Goal: Use online tool/utility: Utilize a website feature to perform a specific function

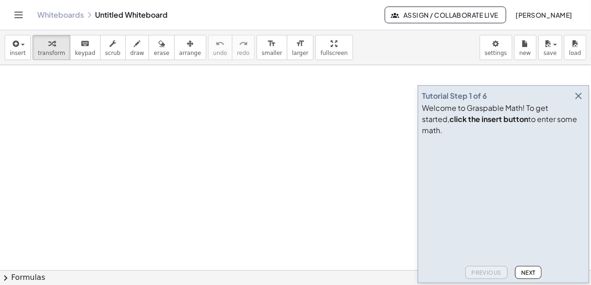
click at [581, 102] on icon "button" at bounding box center [578, 95] width 11 height 11
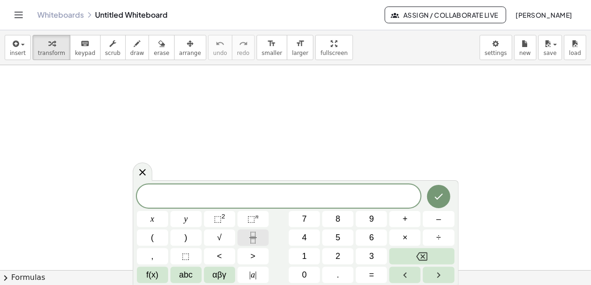
click at [257, 245] on button "Fraction" at bounding box center [253, 238] width 31 height 16
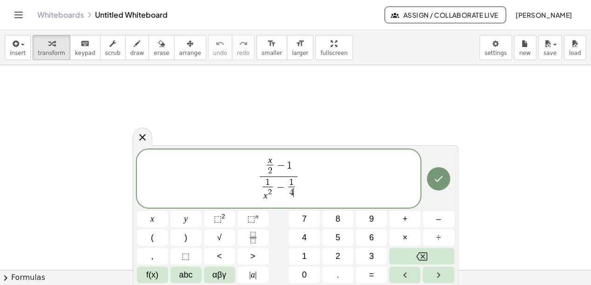
click at [311, 186] on span "x 2 ​ − 1 1 x 2 ​ − 1 4 ​ ​ ​" at bounding box center [279, 179] width 284 height 48
click at [441, 180] on icon "Done" at bounding box center [438, 178] width 11 height 11
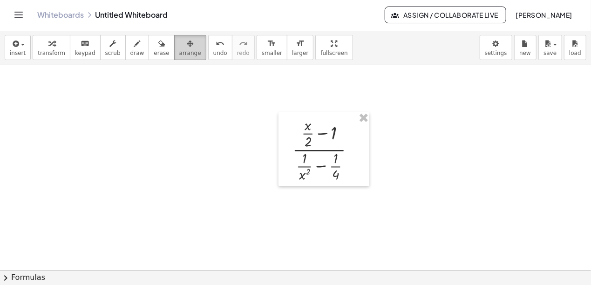
click at [187, 45] on icon "button" at bounding box center [190, 43] width 7 height 11
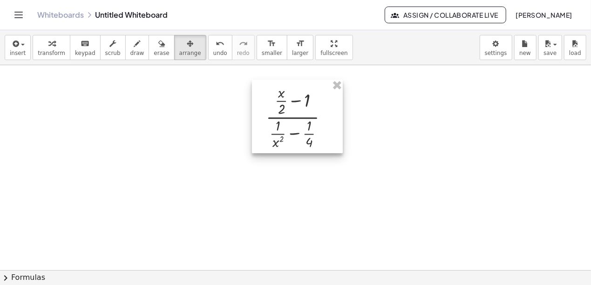
drag, startPoint x: 307, startPoint y: 129, endPoint x: 262, endPoint y: 83, distance: 64.5
click at [262, 83] on div at bounding box center [297, 117] width 91 height 74
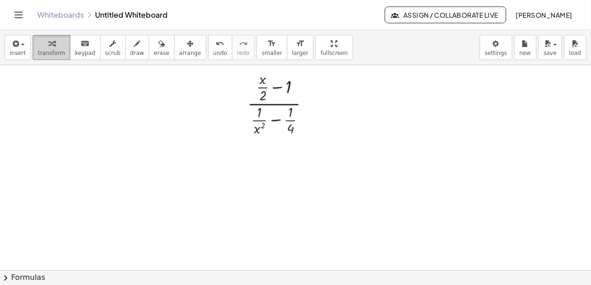
click at [39, 52] on span "transform" at bounding box center [51, 53] width 27 height 7
drag, startPoint x: 265, startPoint y: 97, endPoint x: 292, endPoint y: 90, distance: 27.8
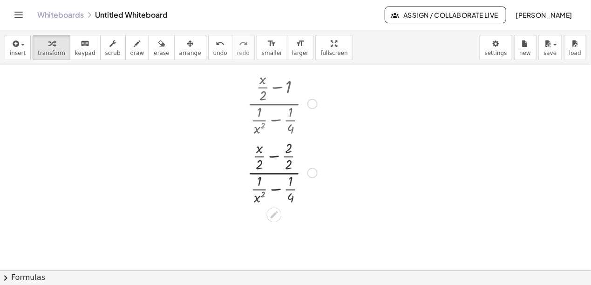
click at [275, 156] on div at bounding box center [282, 171] width 79 height 69
